Goal: Information Seeking & Learning: Learn about a topic

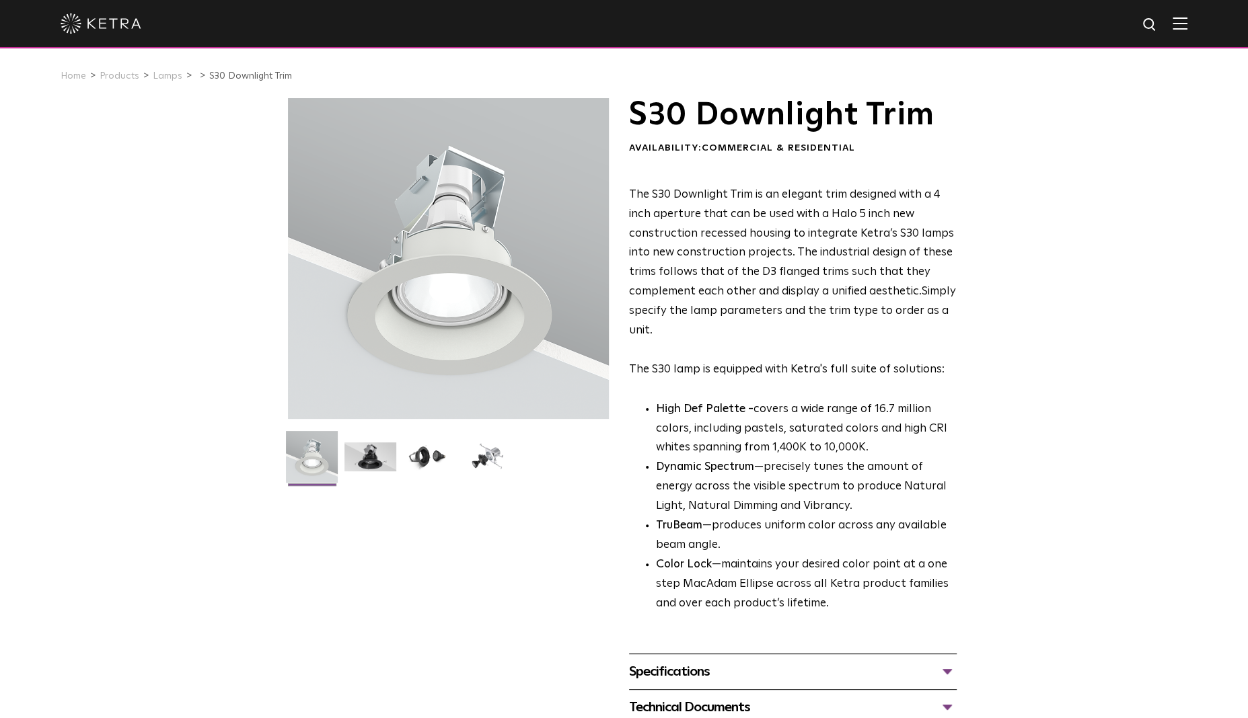
scroll to position [269, 0]
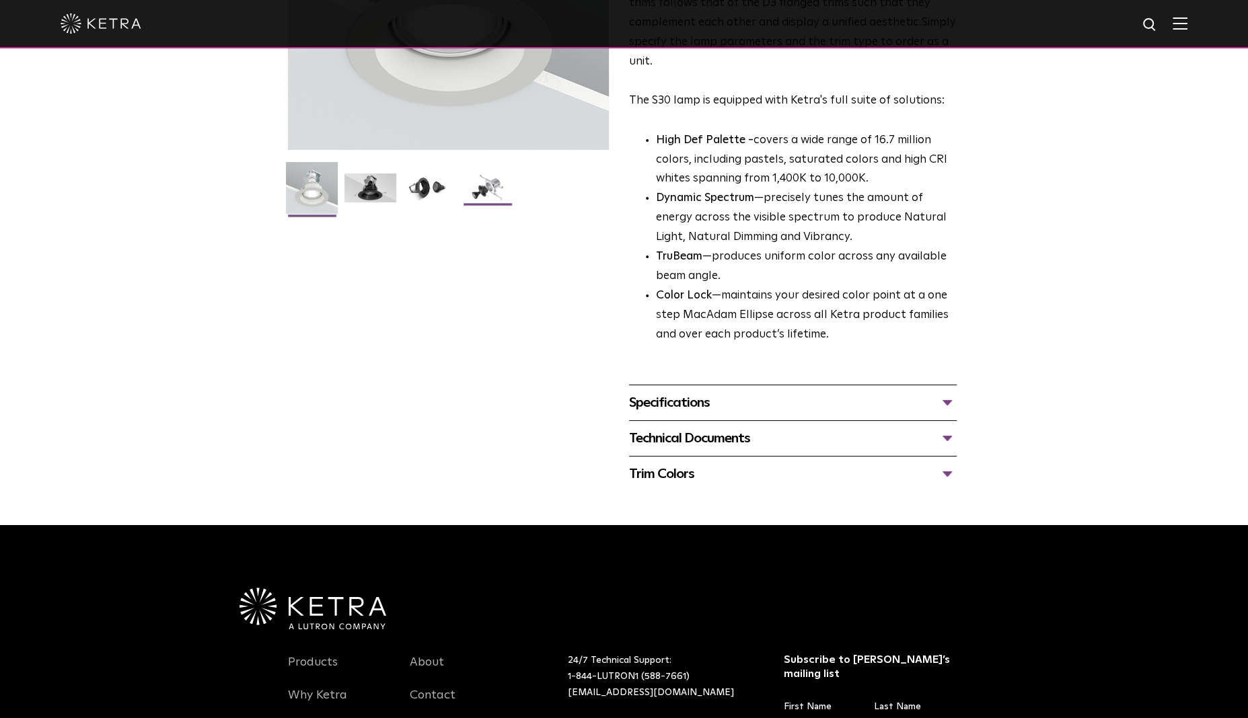
click at [482, 181] on img at bounding box center [487, 193] width 52 height 39
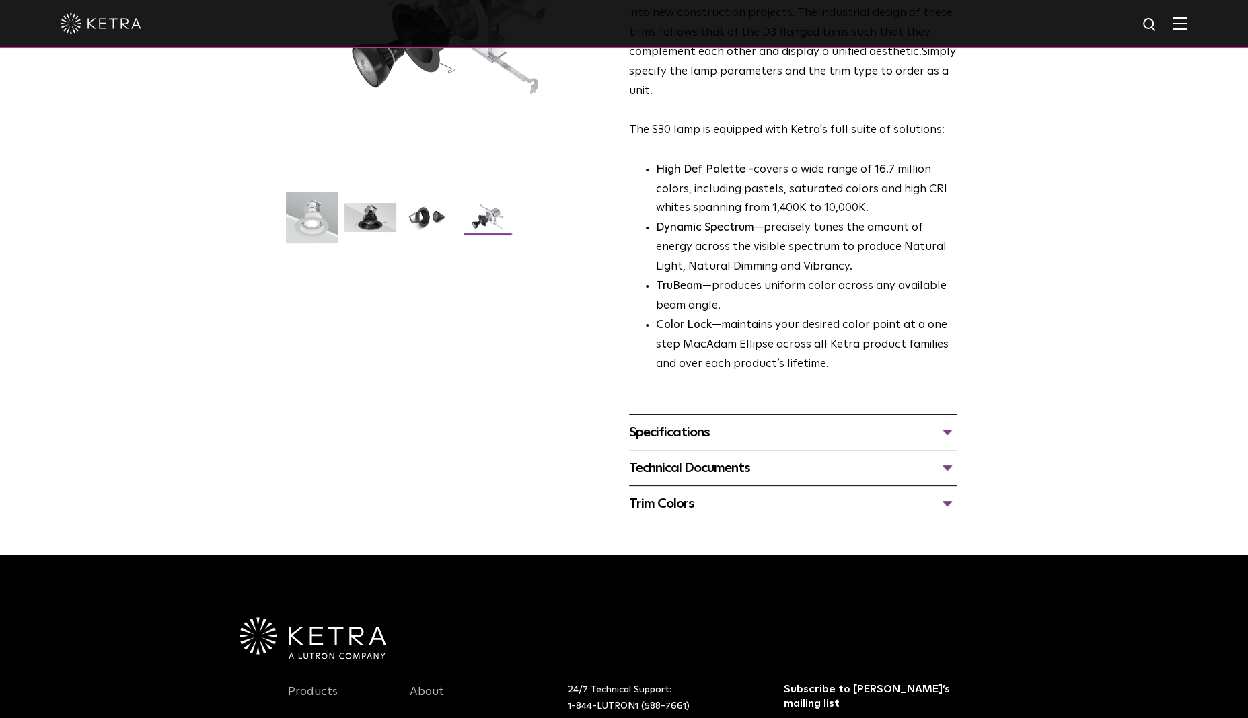
scroll to position [0, 0]
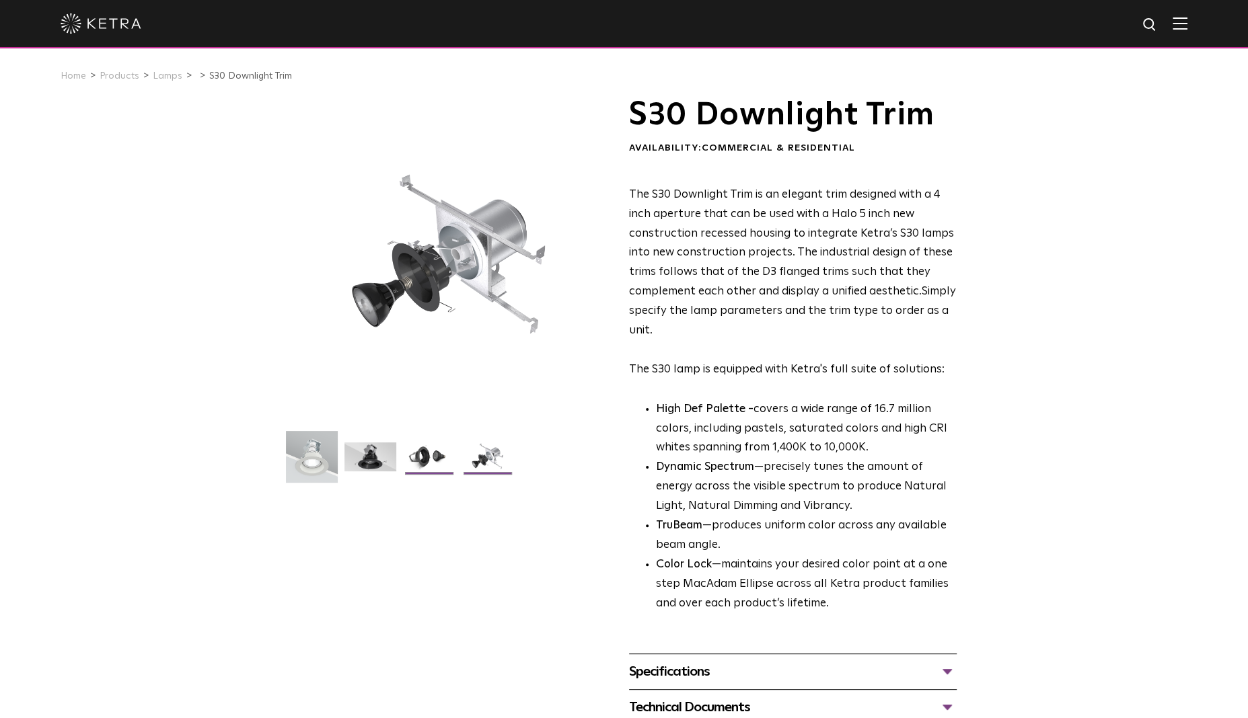
click at [428, 455] on img at bounding box center [429, 462] width 52 height 39
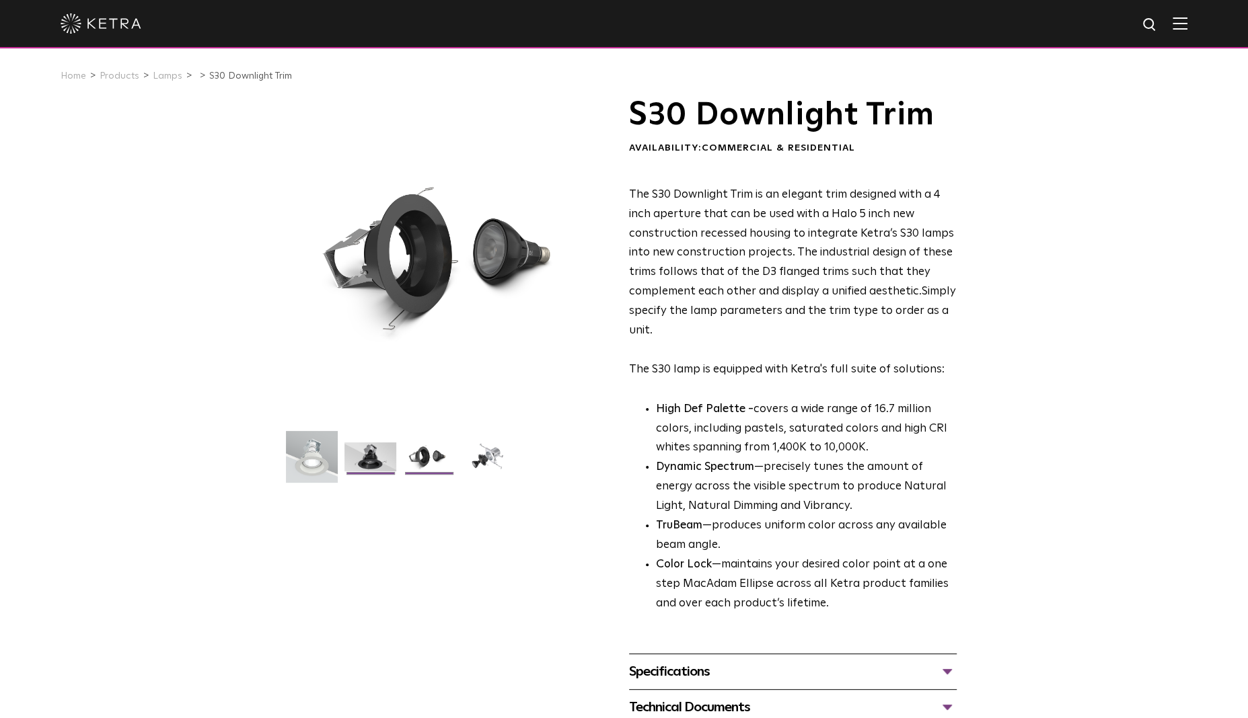
click at [358, 469] on img at bounding box center [370, 462] width 52 height 39
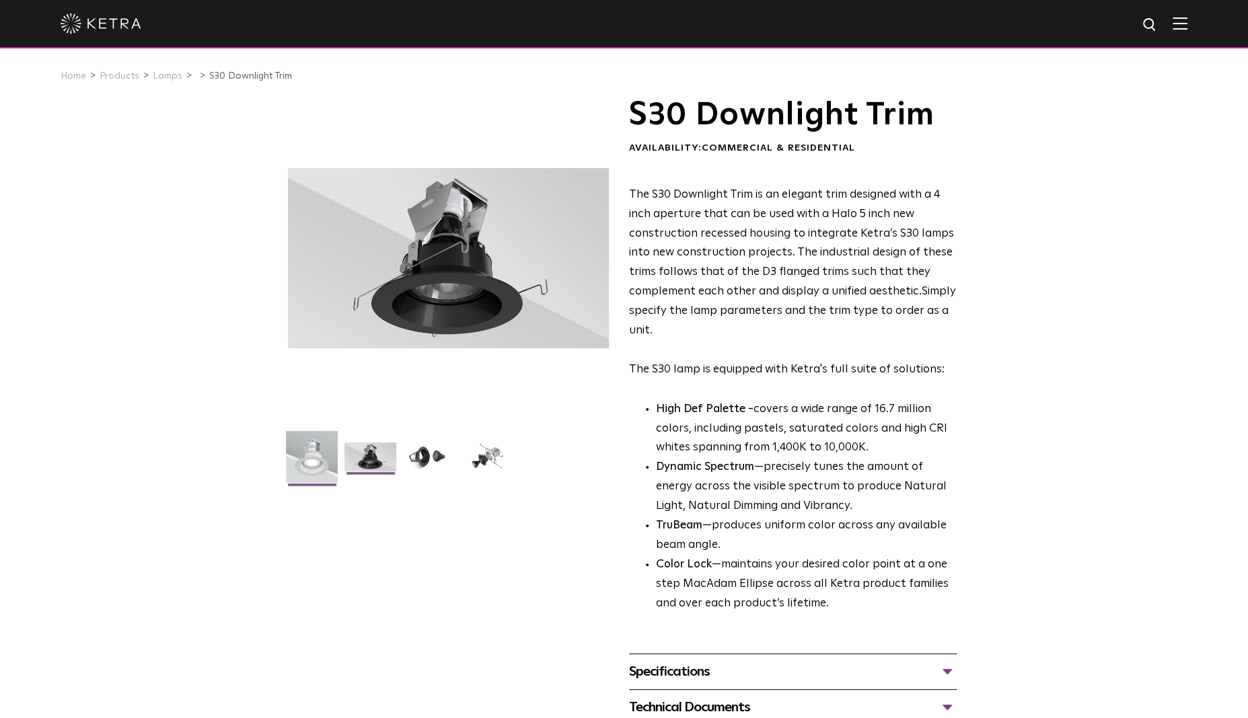
click at [316, 465] on img at bounding box center [312, 462] width 52 height 62
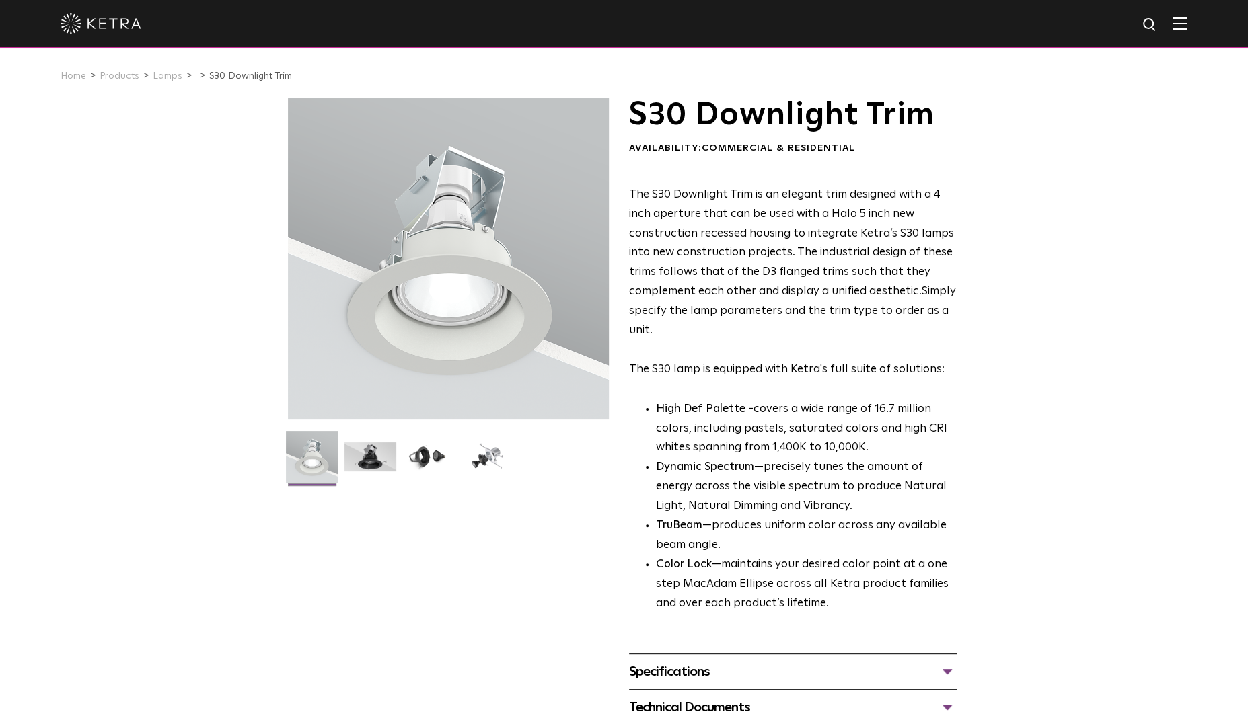
click at [444, 167] on div at bounding box center [448, 258] width 321 height 321
click at [392, 453] on img at bounding box center [370, 462] width 52 height 39
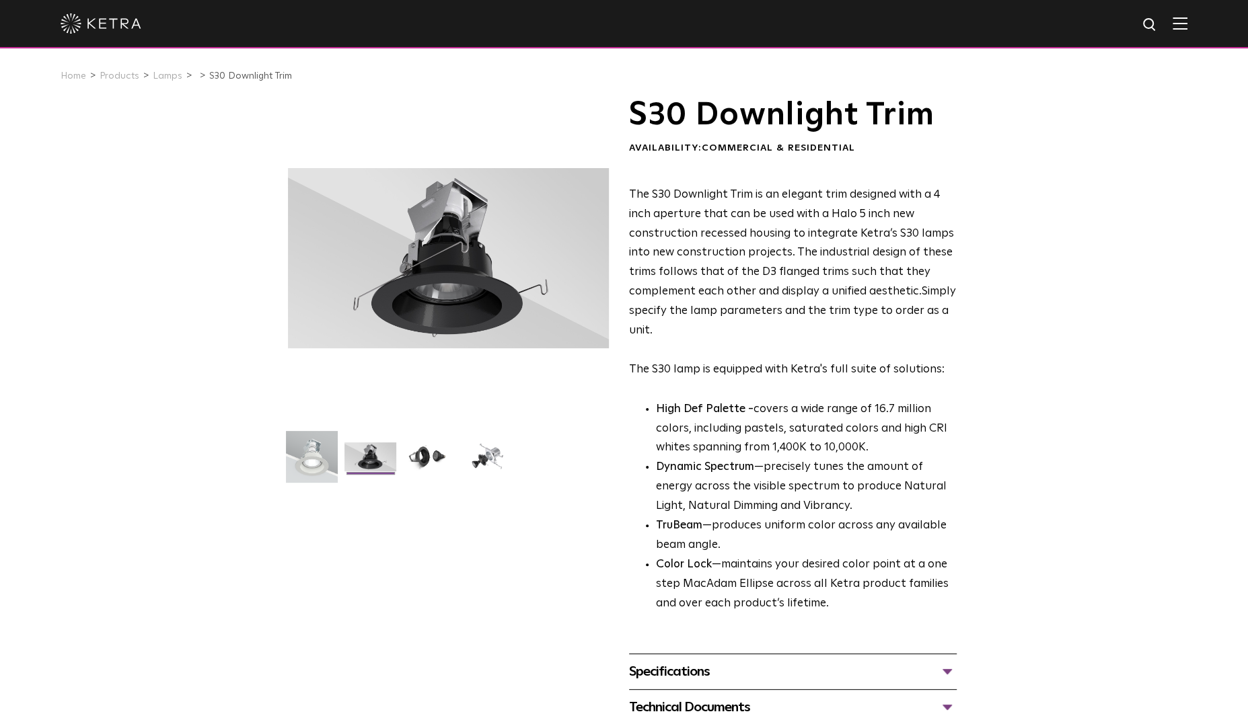
click at [499, 195] on div at bounding box center [448, 258] width 321 height 321
click at [422, 450] on img at bounding box center [429, 462] width 52 height 39
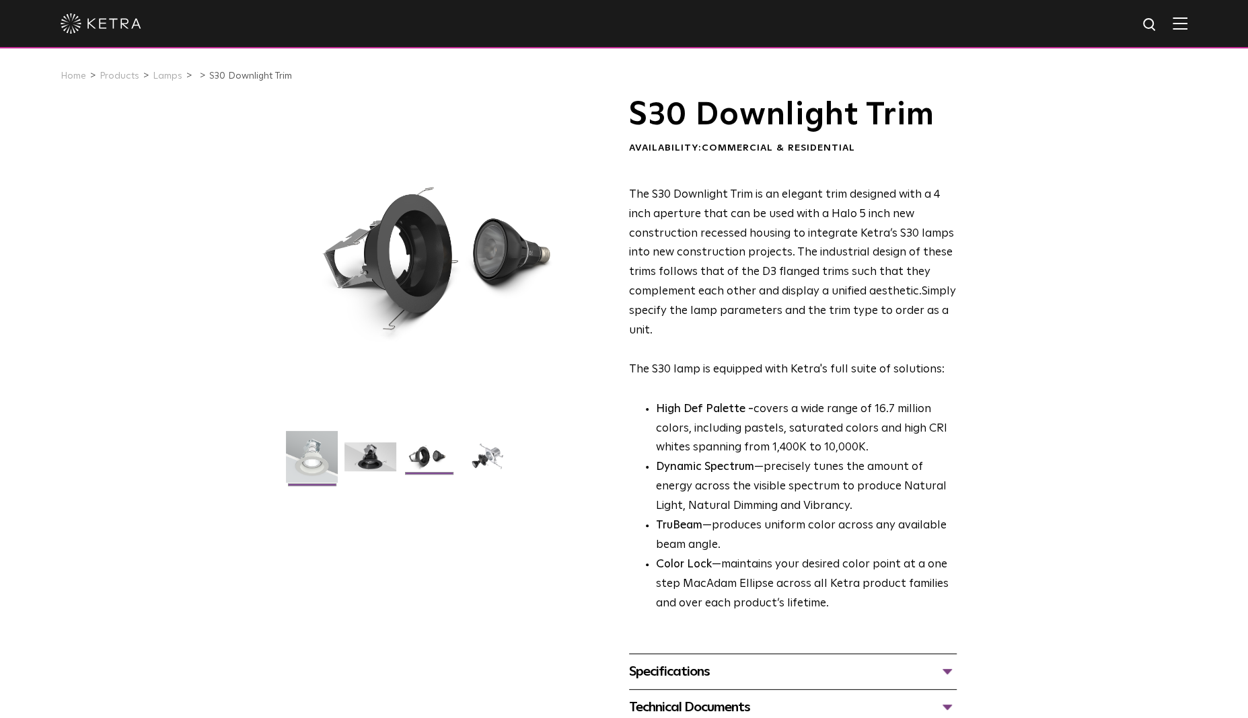
click at [303, 441] on img at bounding box center [312, 462] width 52 height 62
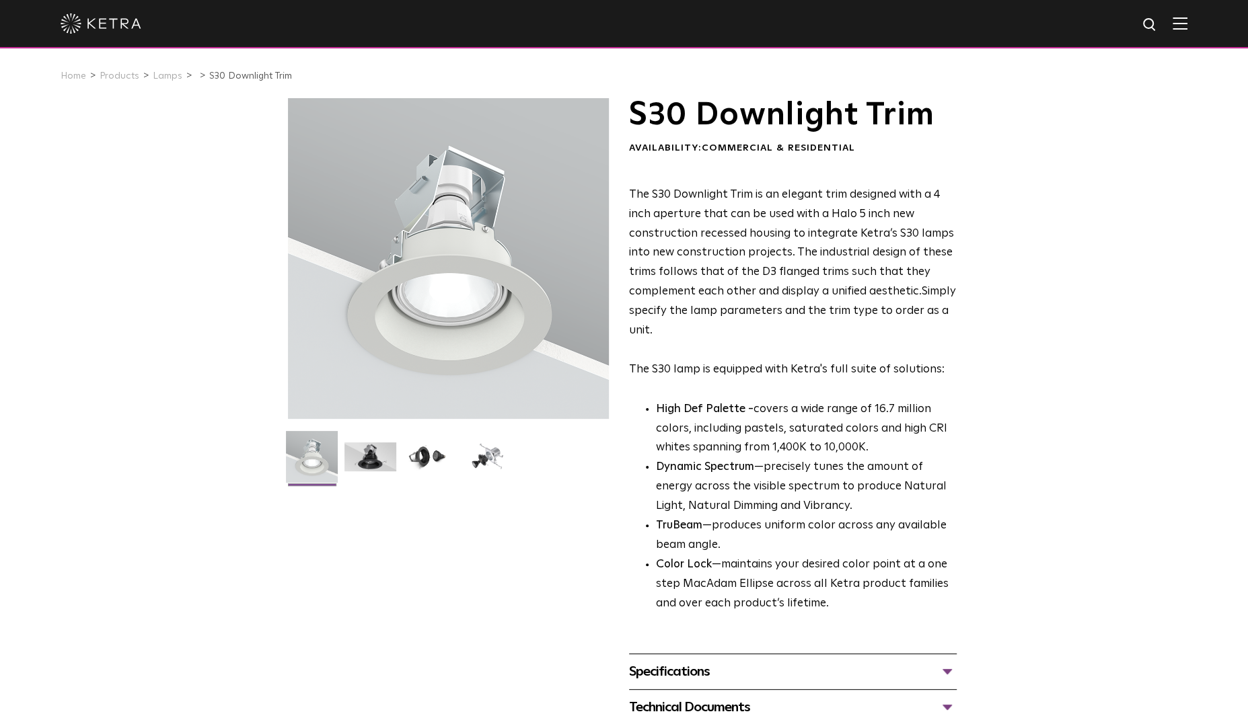
click at [178, 84] on li "Lamps" at bounding box center [173, 77] width 40 height 20
click at [175, 81] on link "Lamps" at bounding box center [168, 75] width 30 height 9
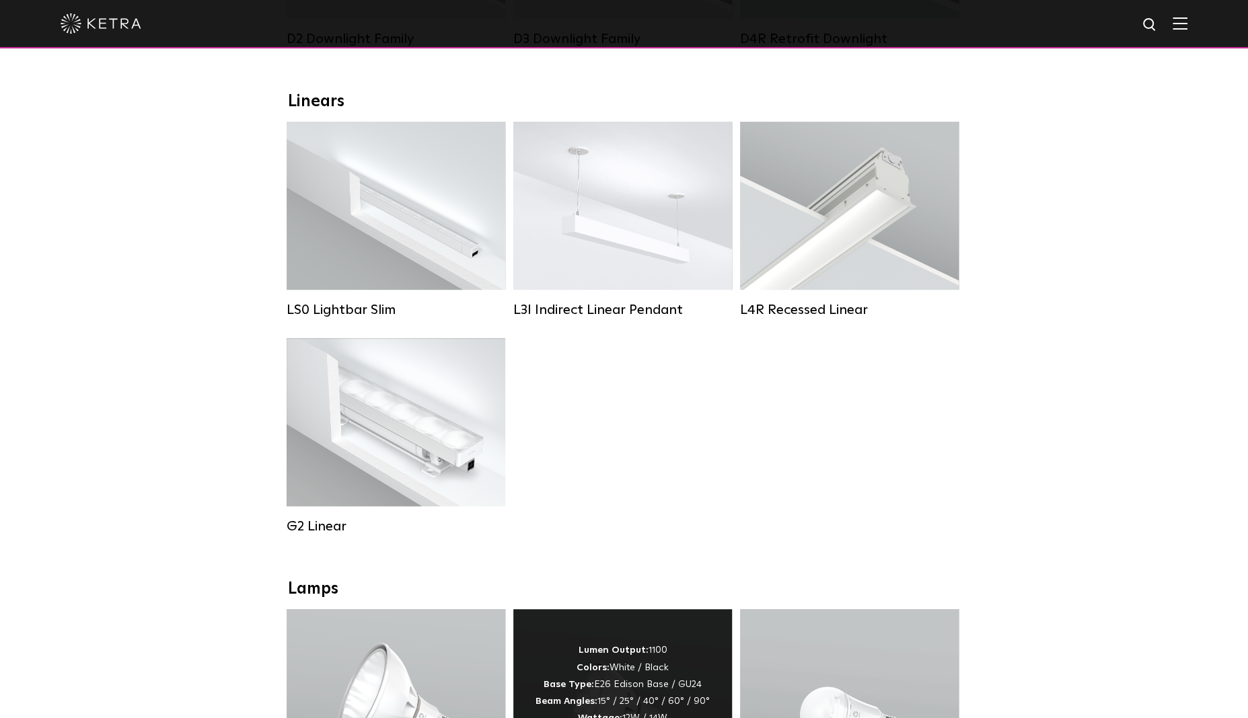
scroll to position [538, 0]
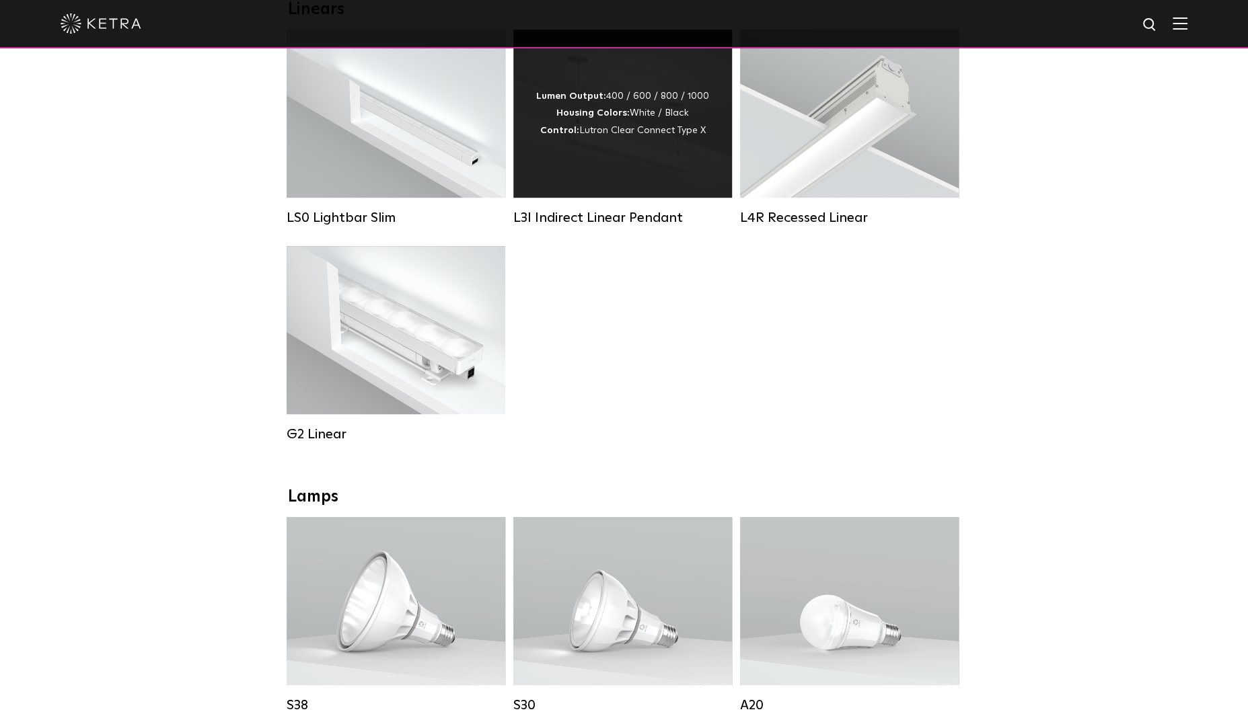
click at [591, 161] on div "Lumen Output: 400 / 600 / 800 / 1000 Housing Colors: White / Black Control: Lut…" at bounding box center [622, 114] width 219 height 168
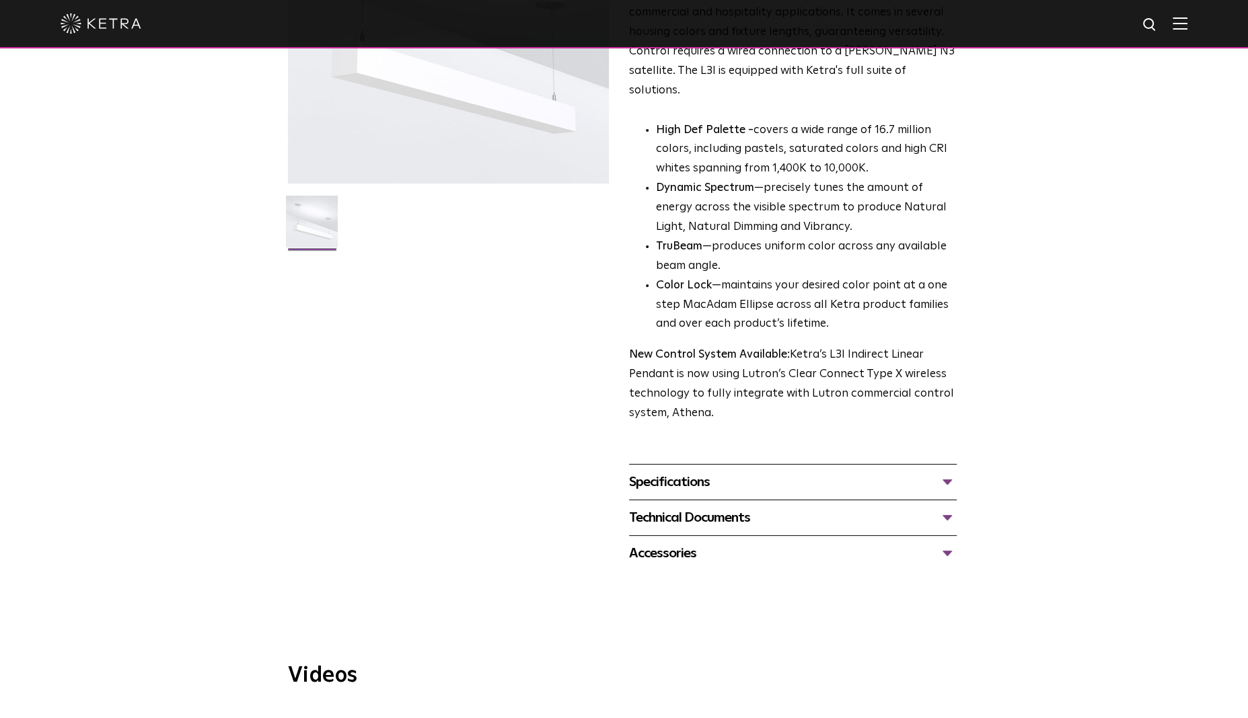
scroll to position [229, 0]
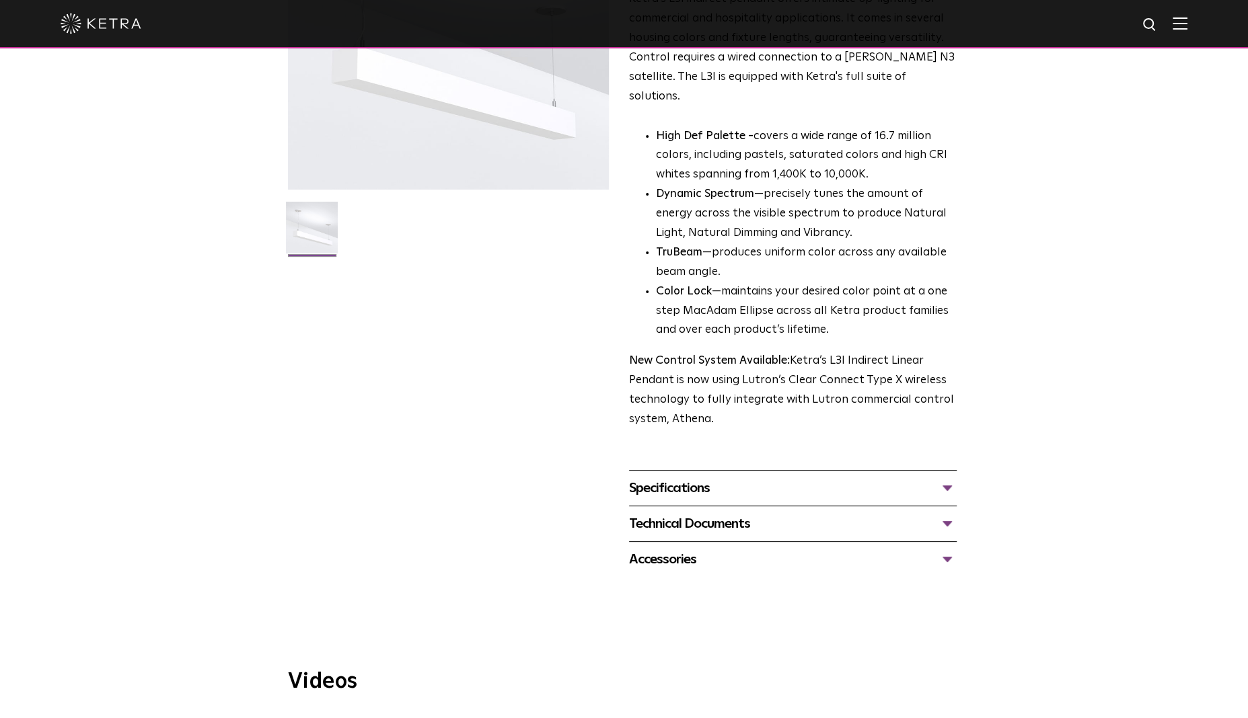
click at [689, 478] on div "Specifications" at bounding box center [793, 489] width 328 height 22
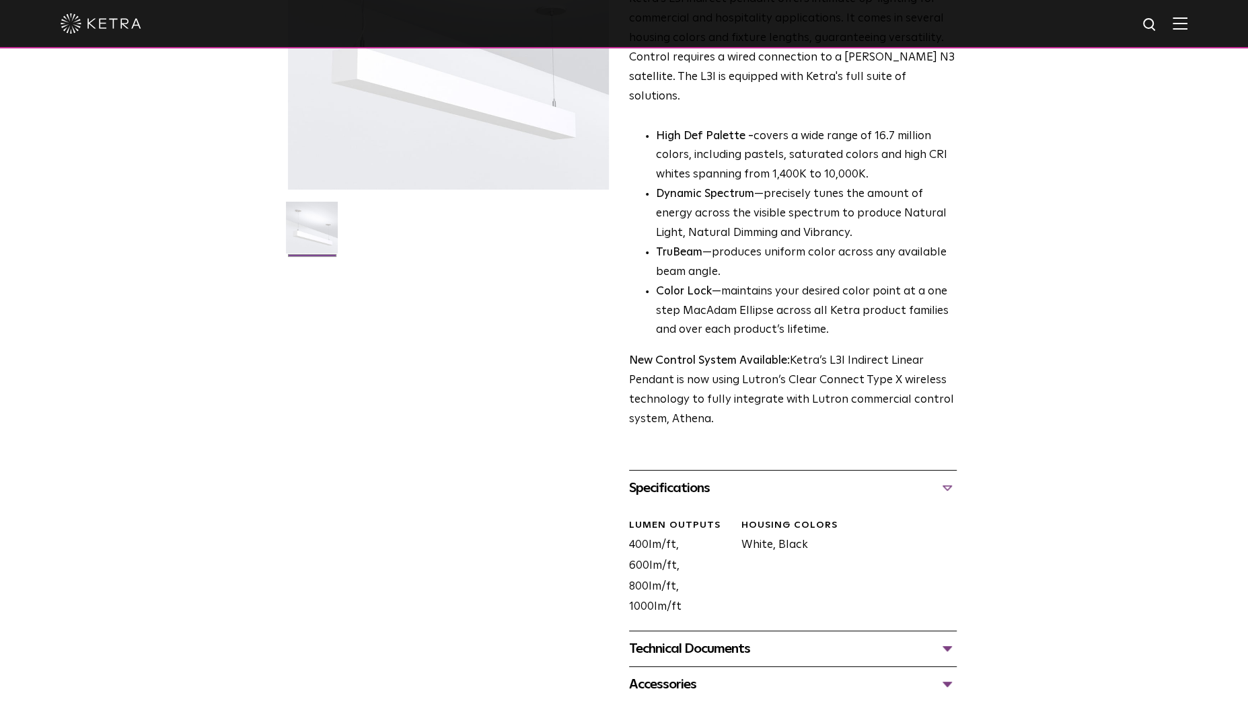
click at [690, 638] on div "Technical Documents" at bounding box center [793, 649] width 328 height 22
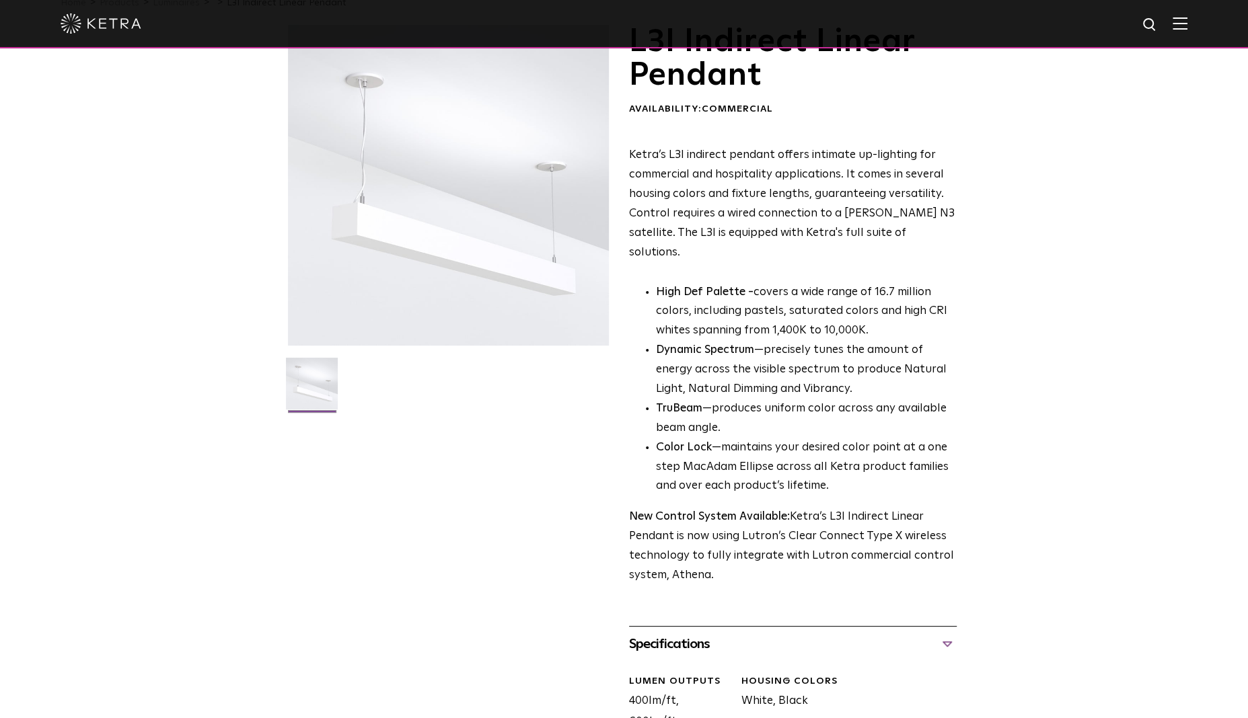
scroll to position [95, 0]
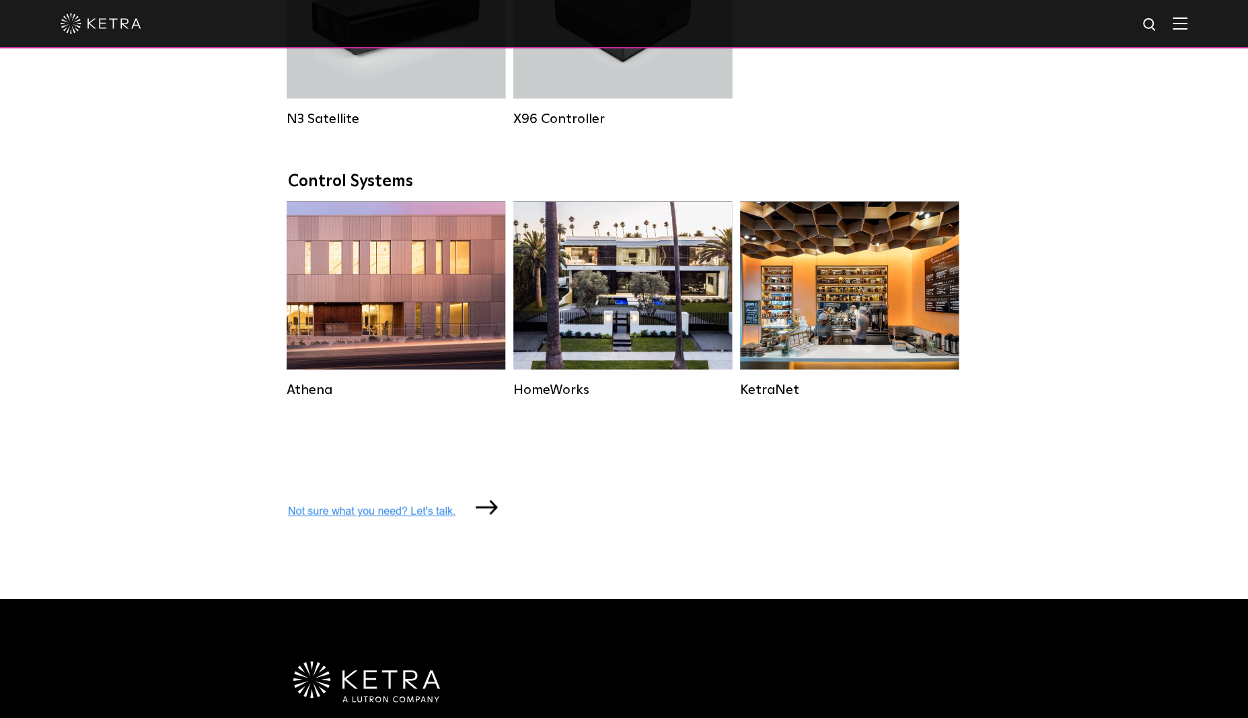
scroll to position [1903, 0]
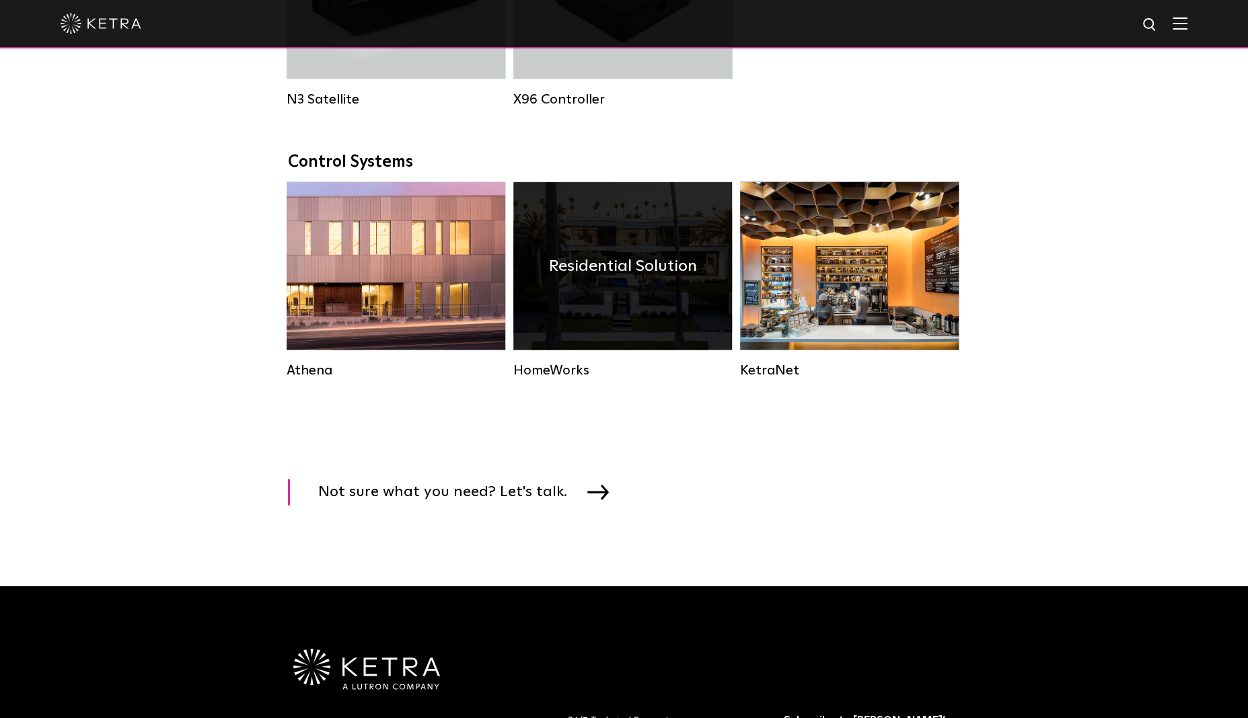
click at [598, 326] on div "Residential Solution" at bounding box center [622, 266] width 219 height 168
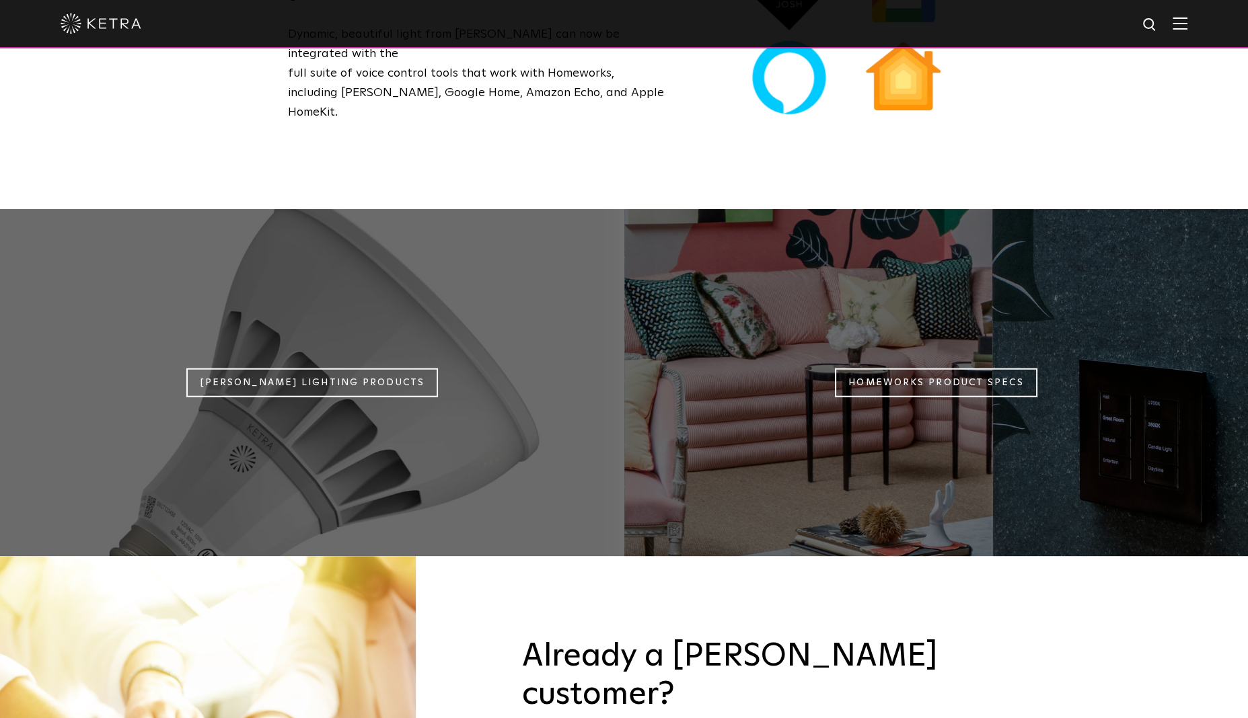
scroll to position [1099, 0]
